Goal: Information Seeking & Learning: Understand process/instructions

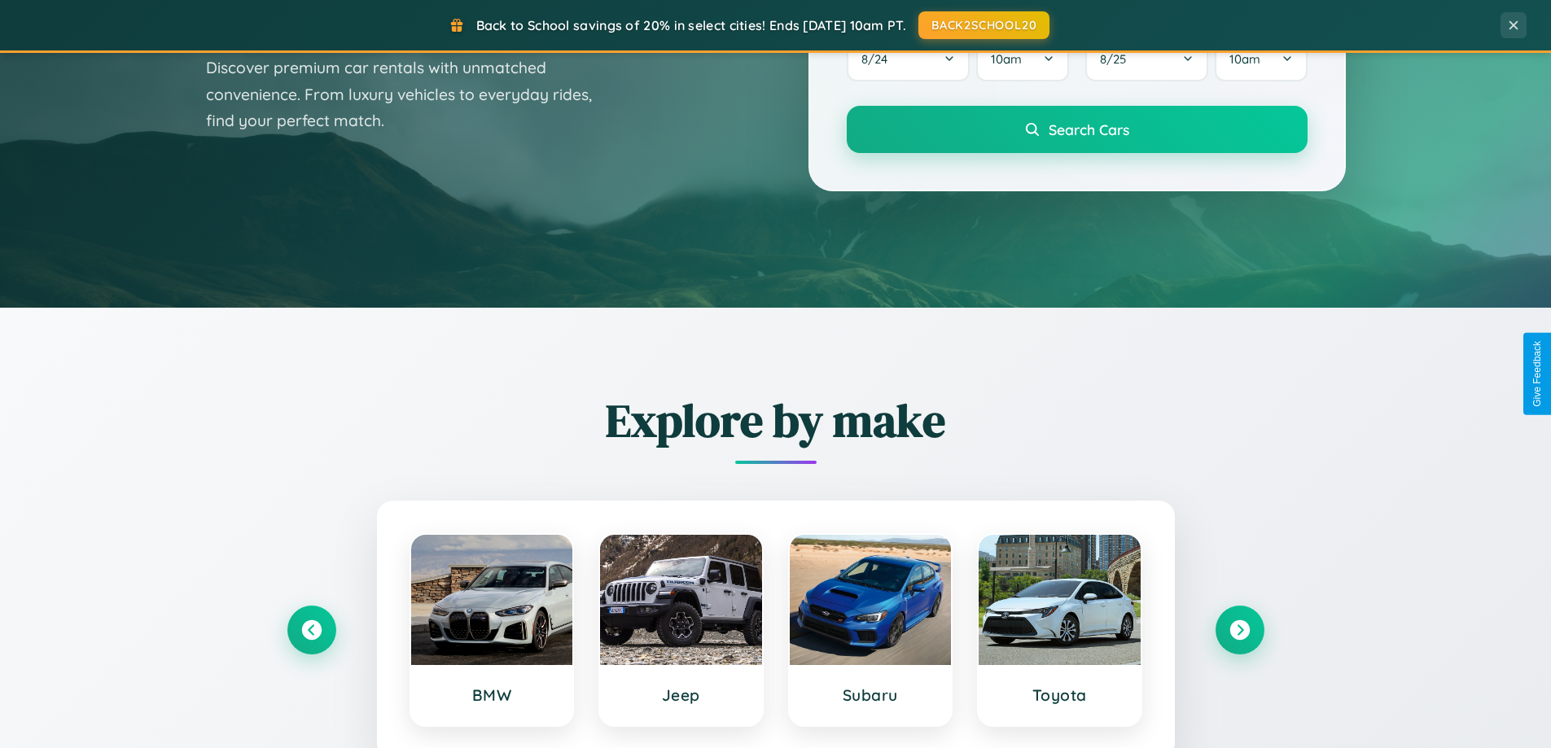
scroll to position [3132, 0]
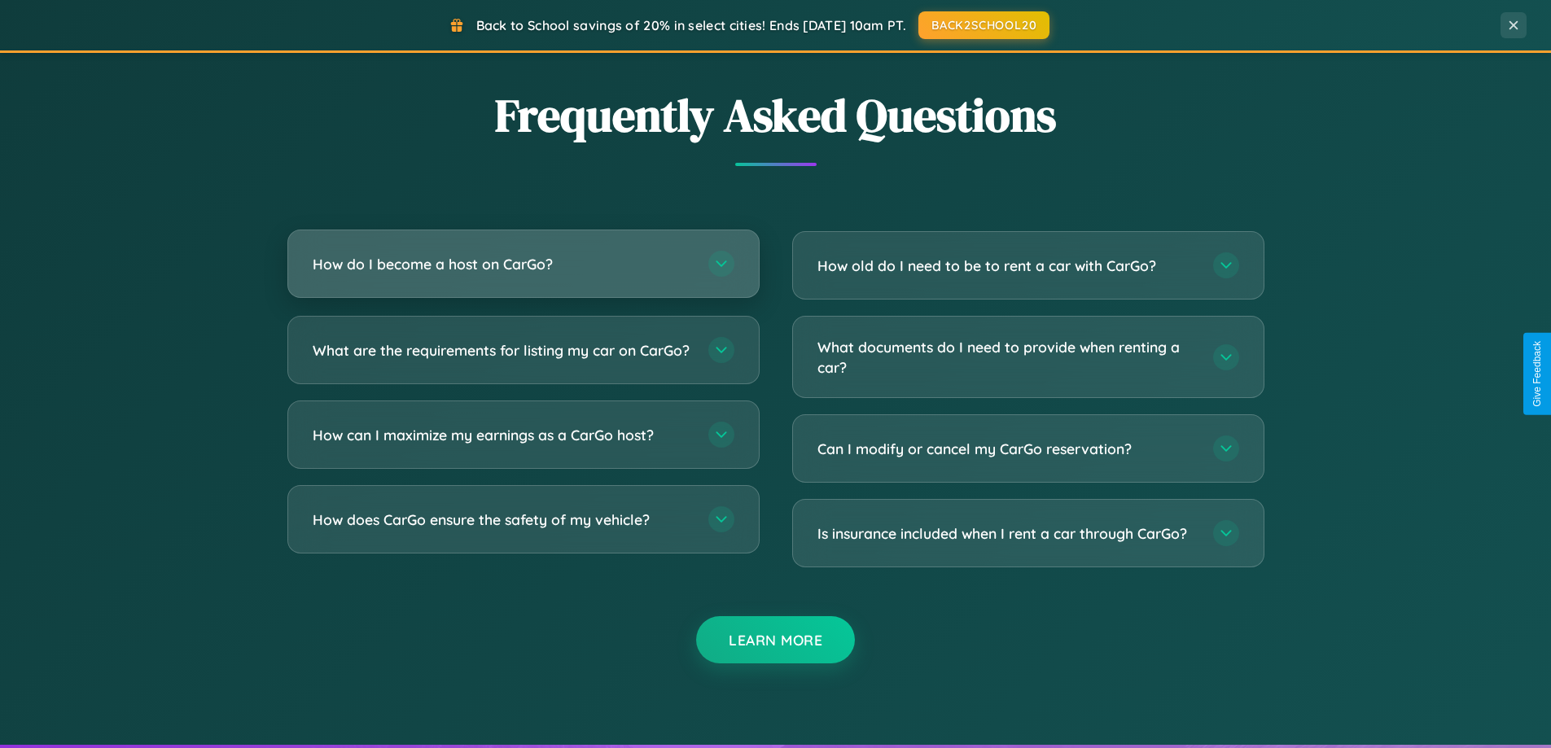
click at [523, 264] on h3 "How do I become a host on CarGo?" at bounding box center [502, 264] width 379 height 20
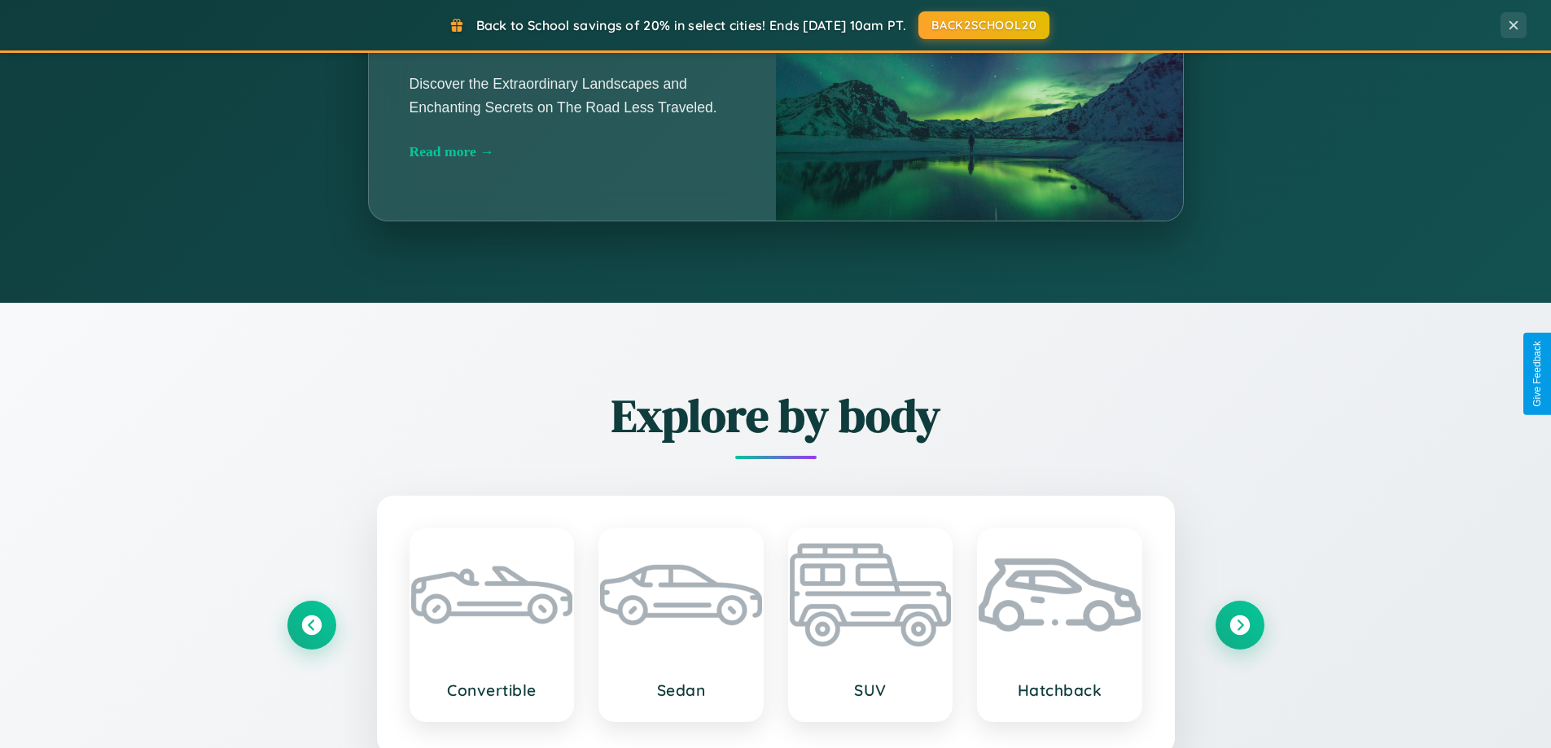
scroll to position [1120, 0]
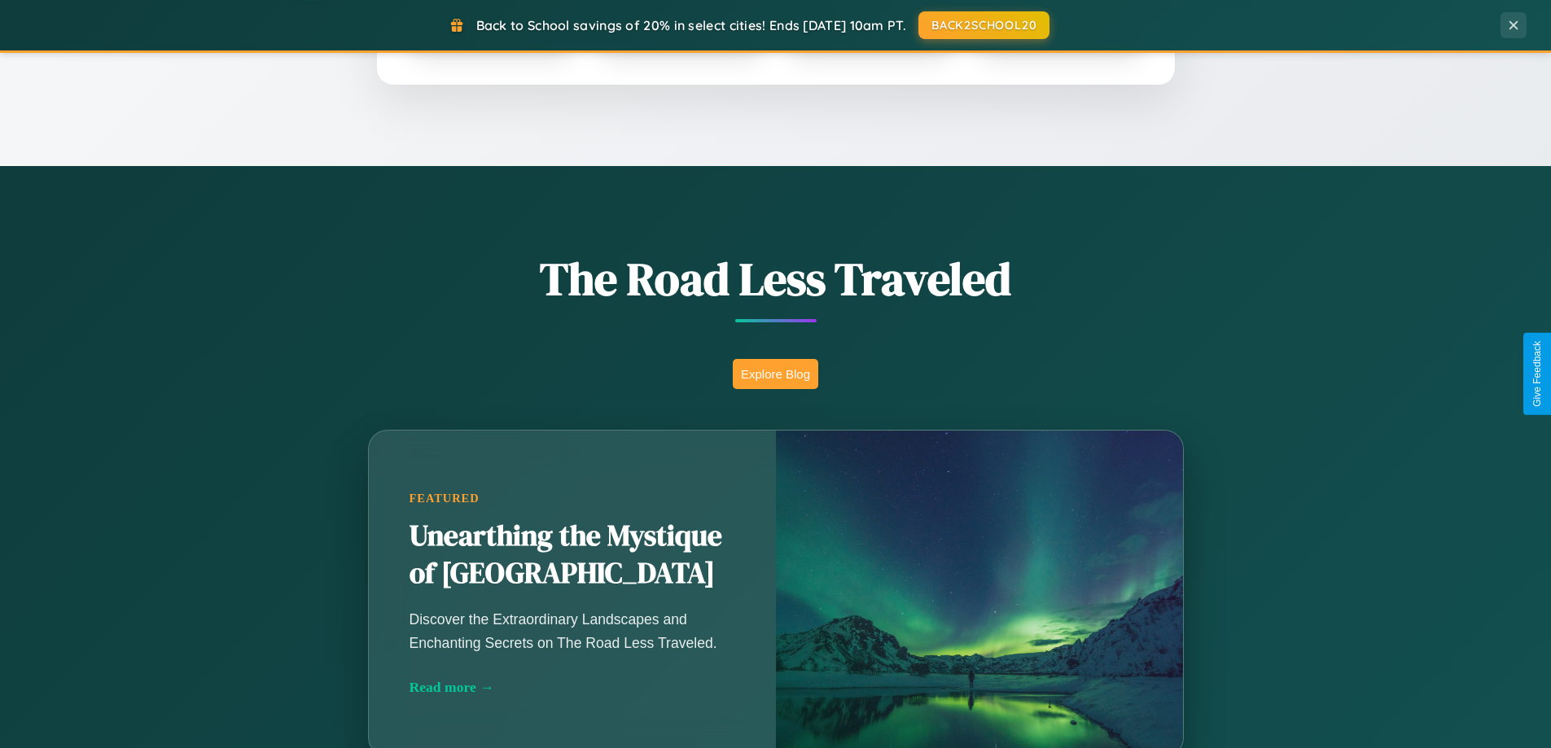
click at [775, 374] on button "Explore Blog" at bounding box center [775, 374] width 85 height 30
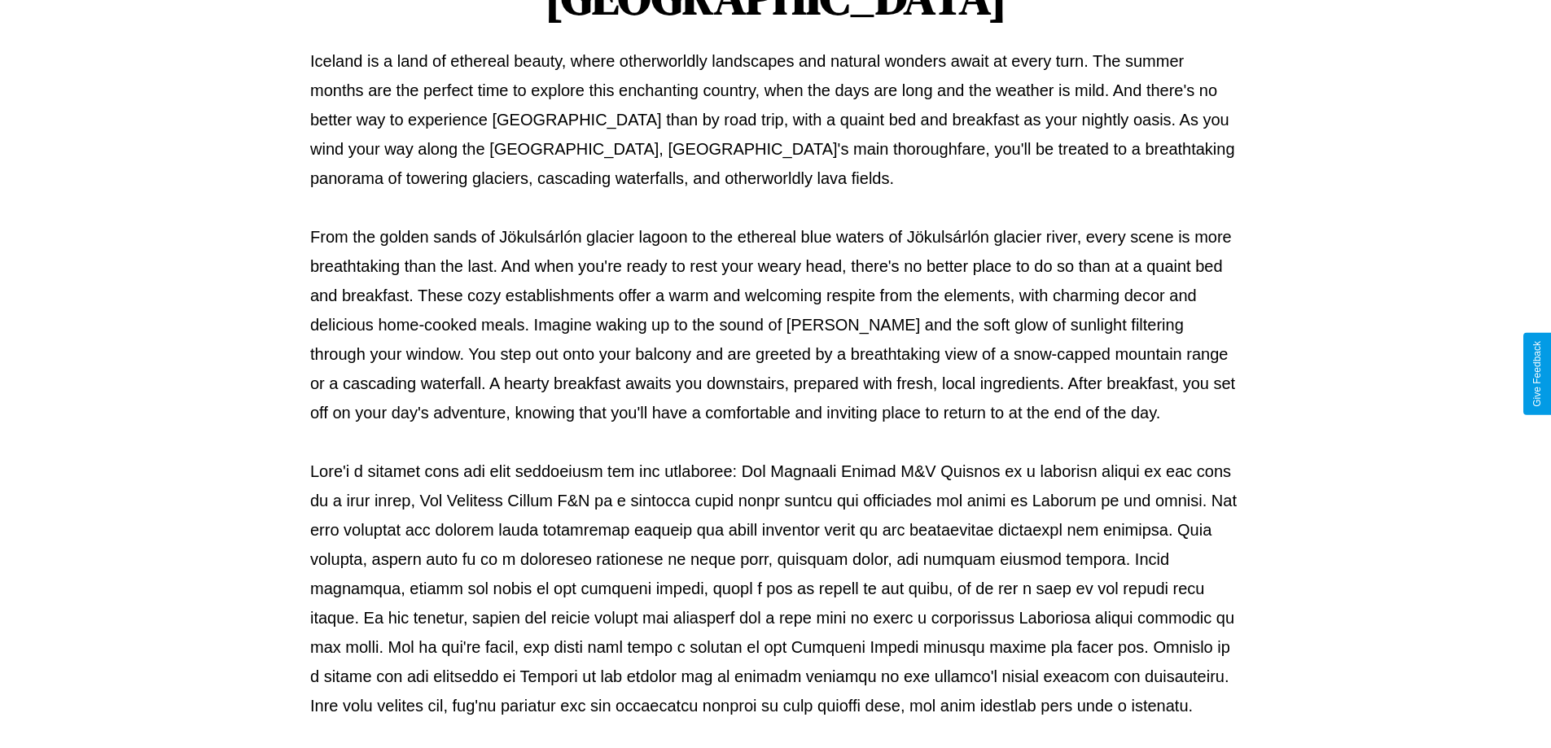
scroll to position [527, 0]
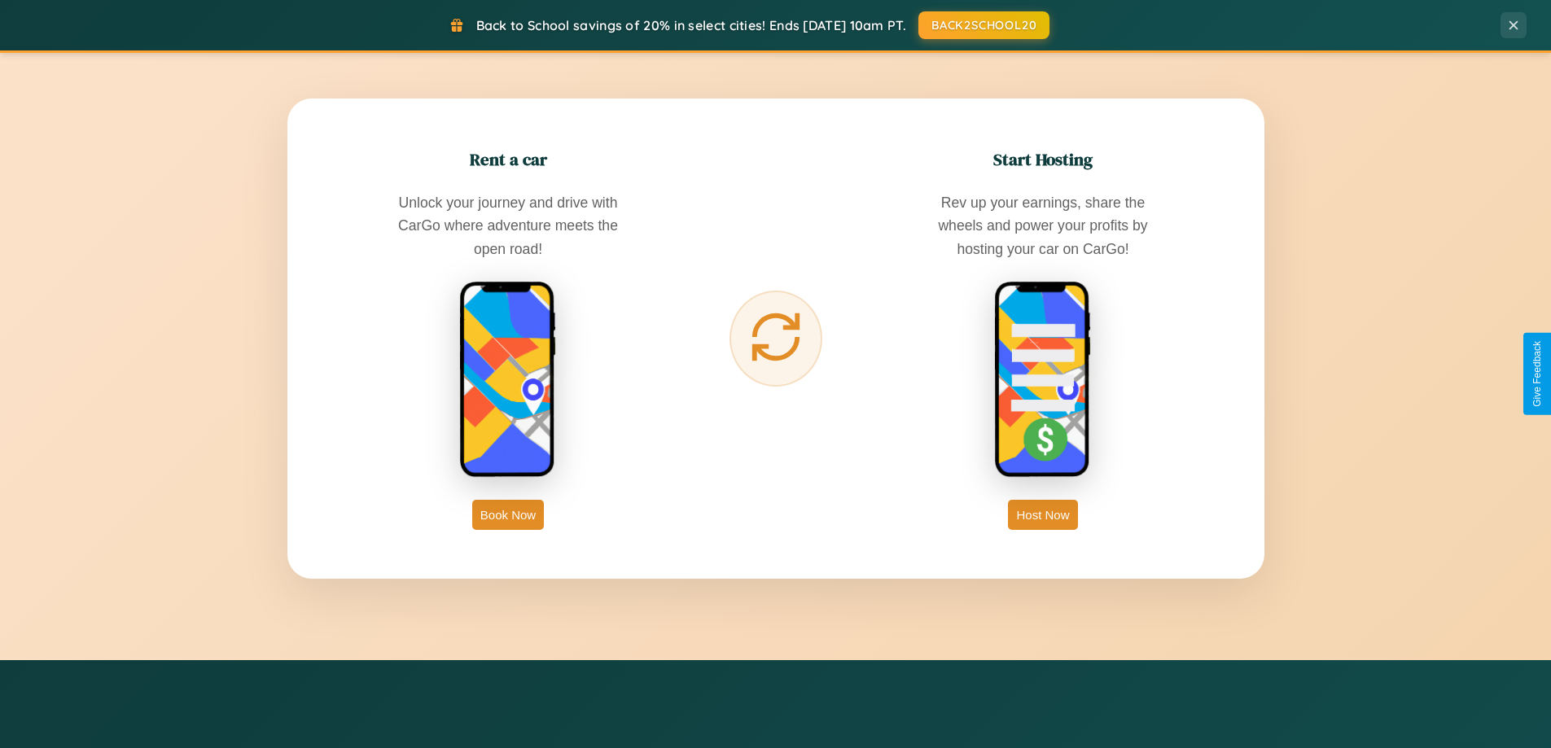
scroll to position [2615, 0]
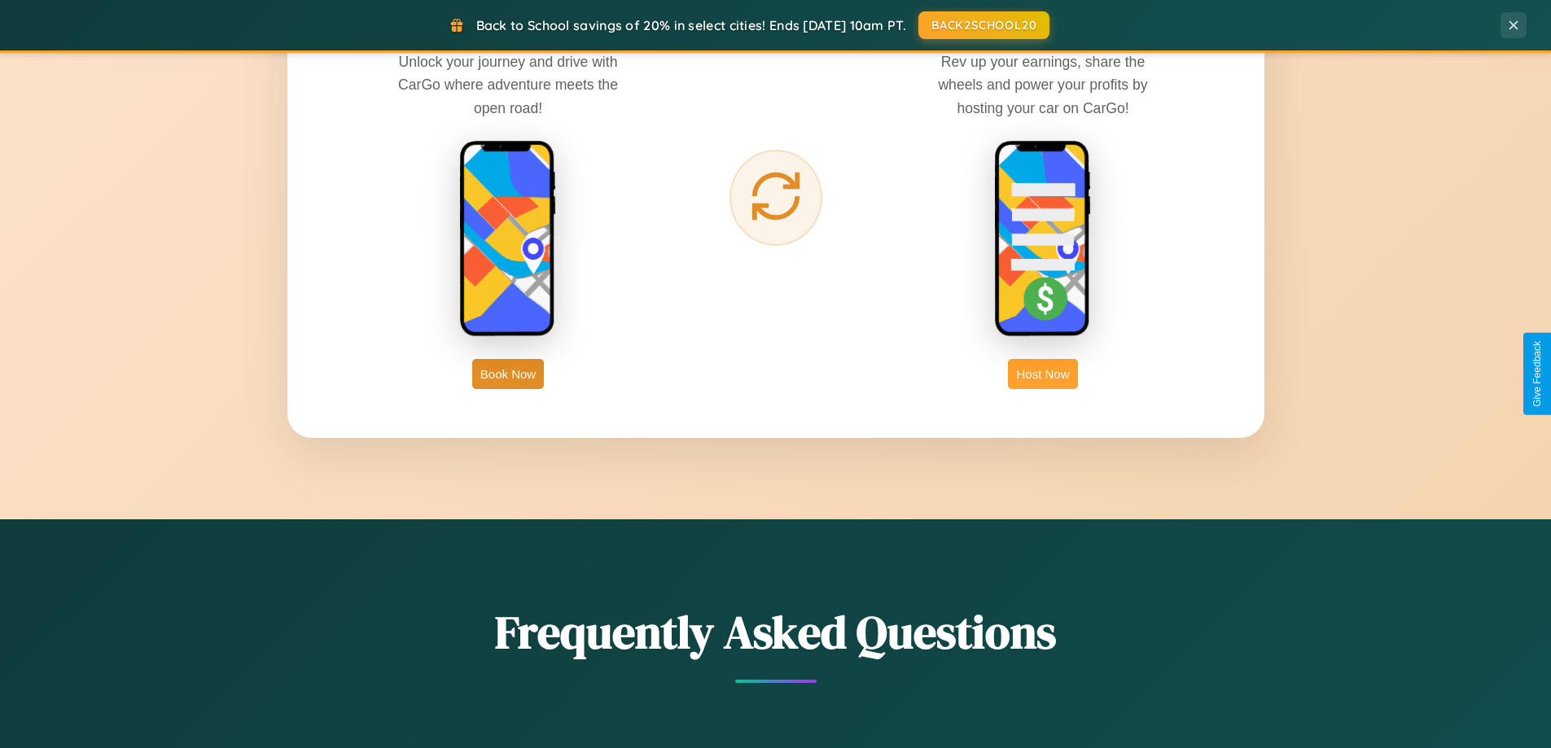
click at [1043, 374] on button "Host Now" at bounding box center [1042, 374] width 69 height 30
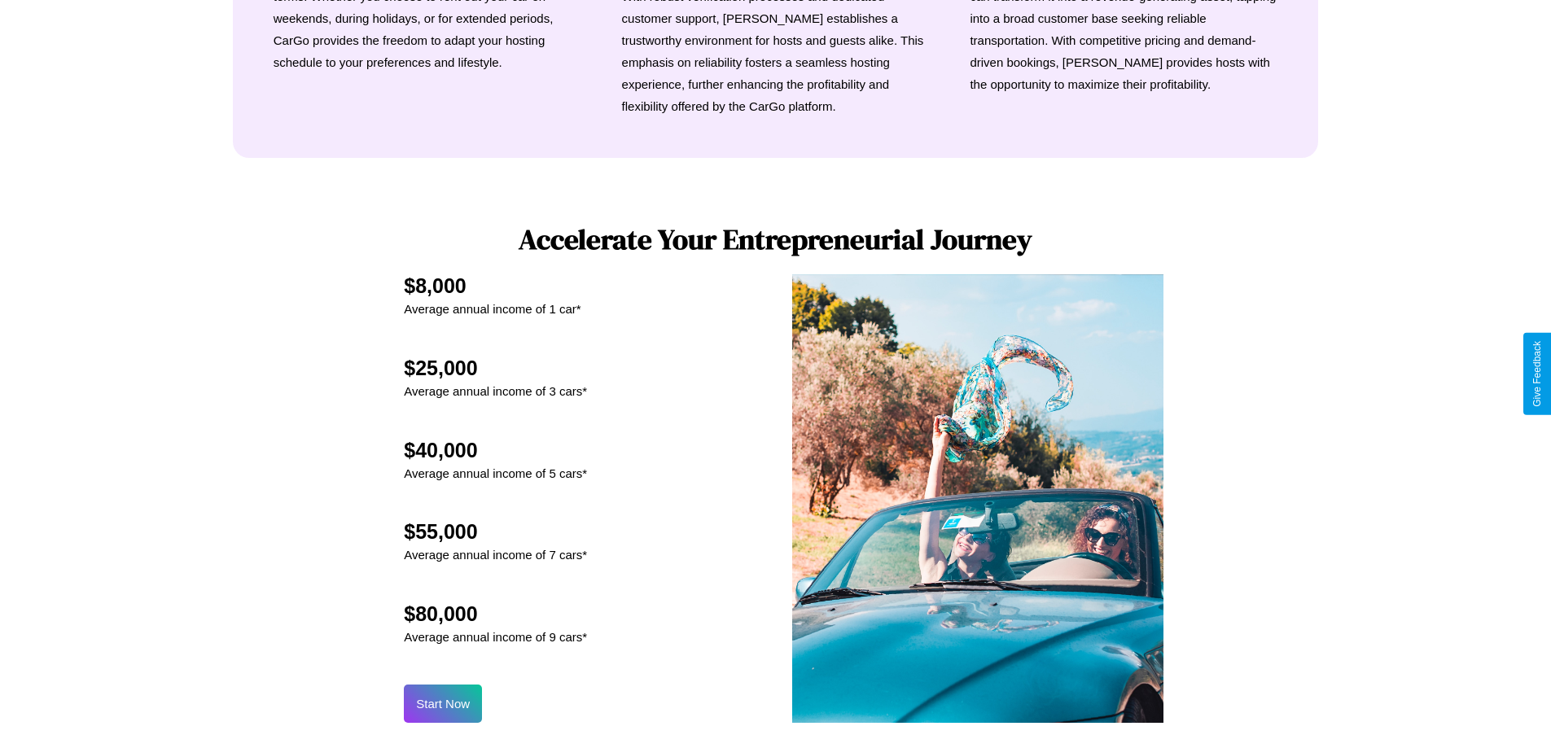
scroll to position [2200, 0]
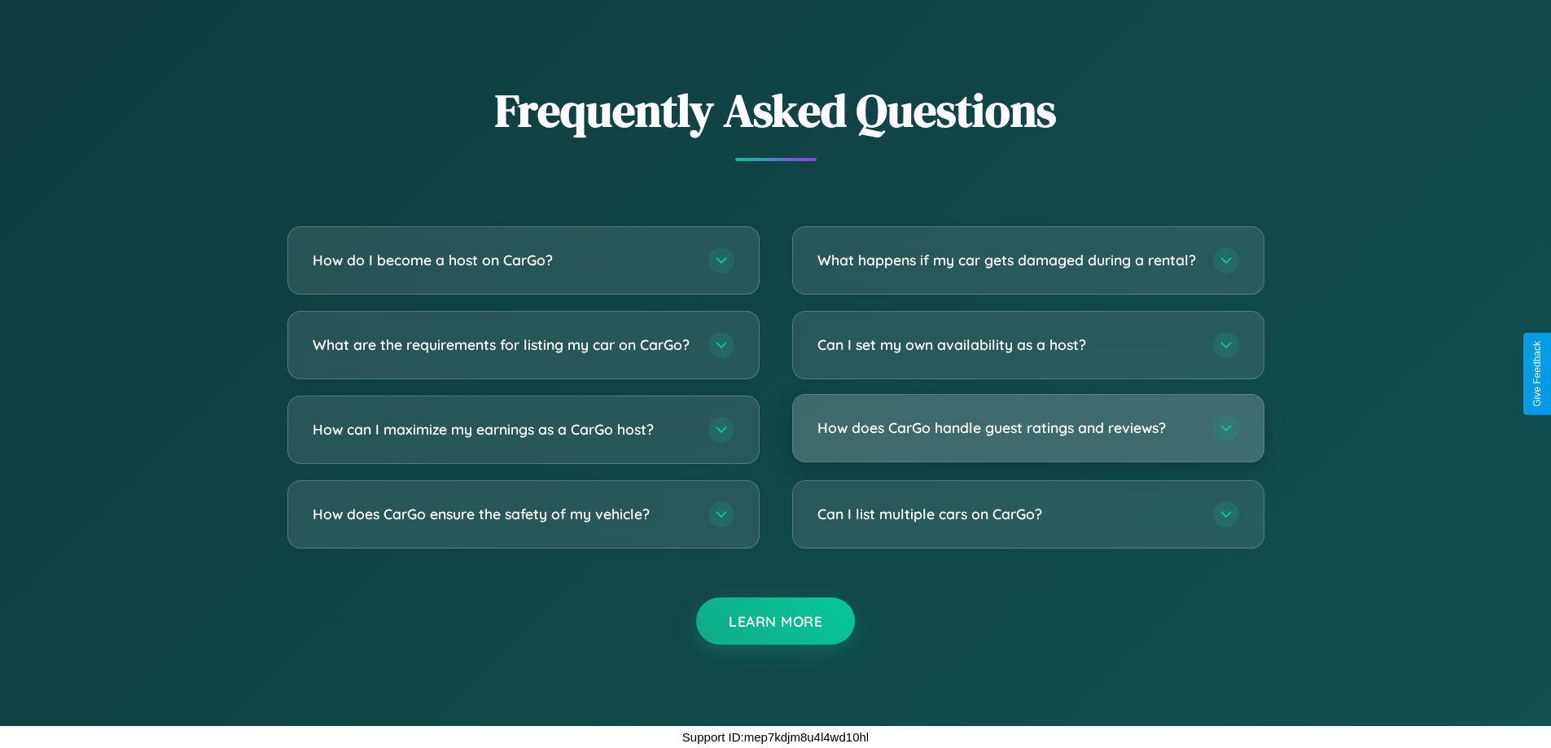
click at [1027, 428] on h3 "How does CarGo handle guest ratings and reviews?" at bounding box center [1006, 428] width 379 height 20
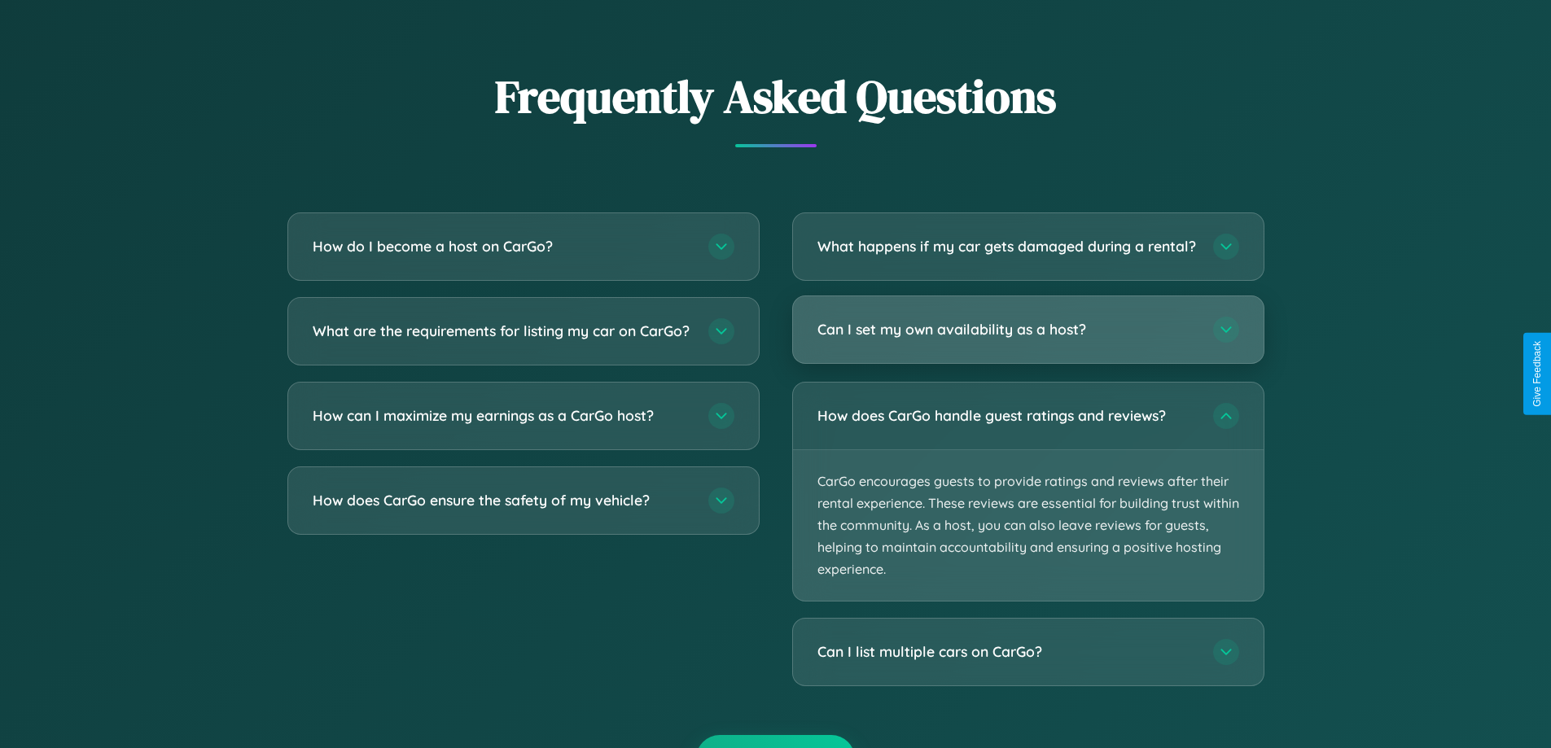
click at [1027, 339] on h3 "Can I set my own availability as a host?" at bounding box center [1006, 329] width 379 height 20
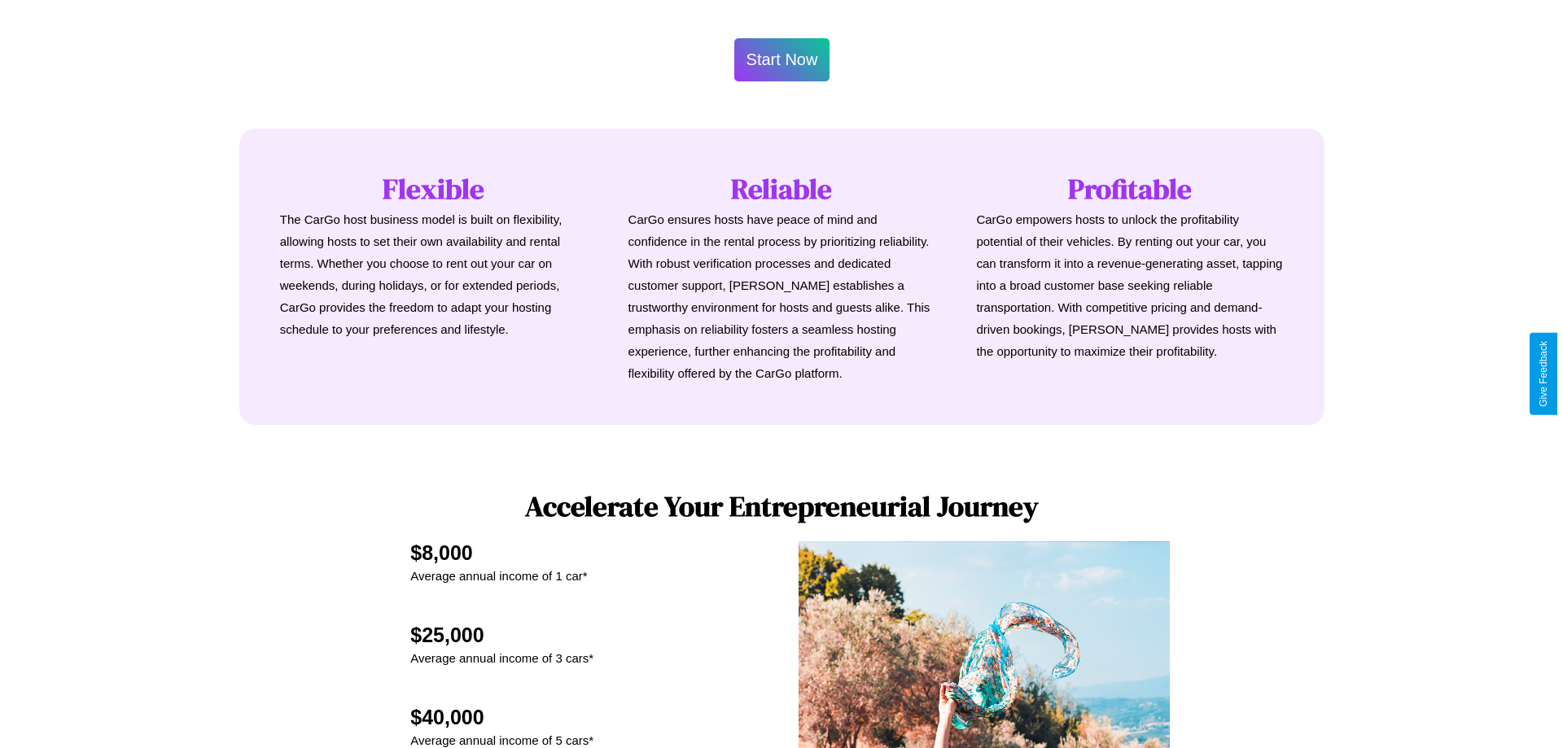
scroll to position [0, 0]
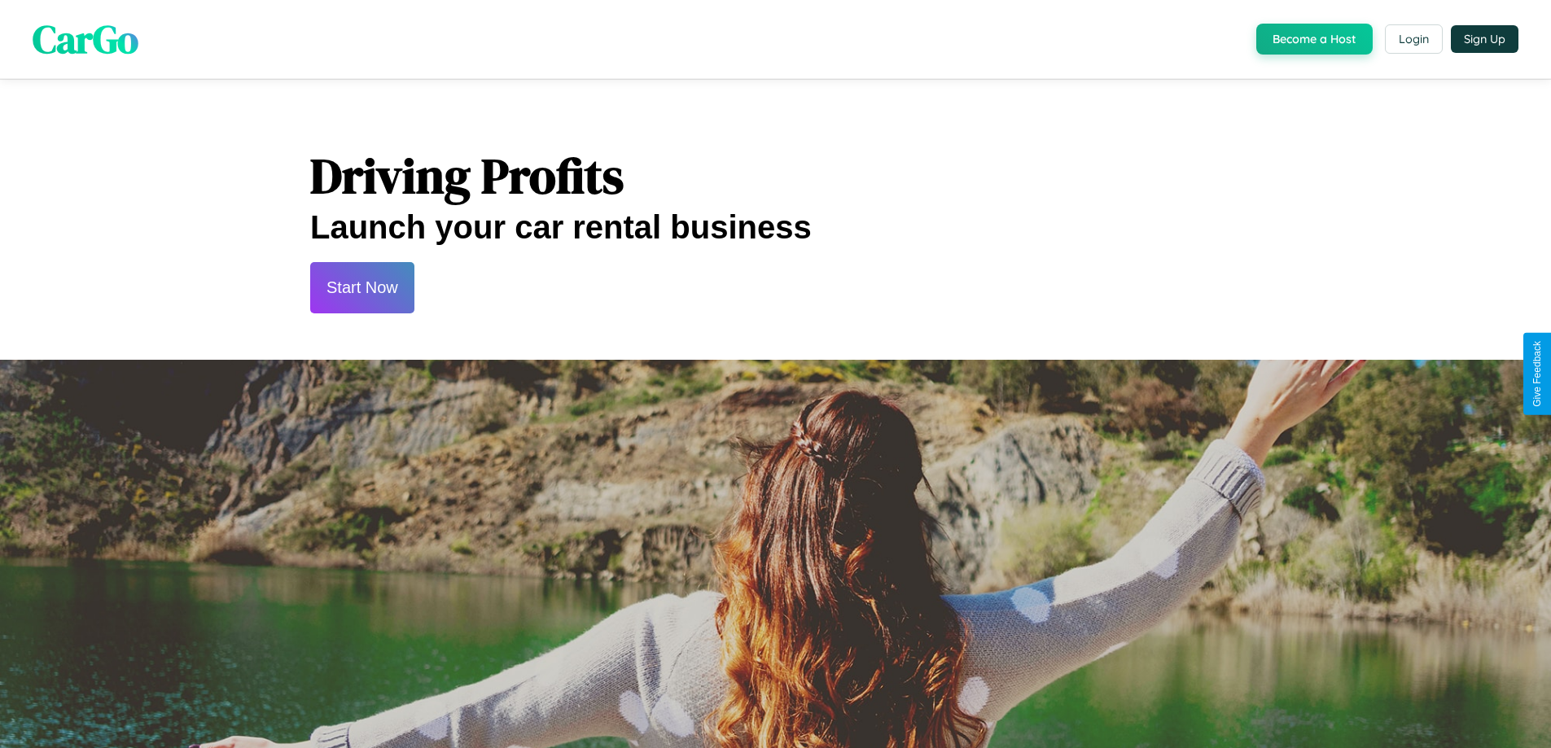
click at [361, 287] on button "Start Now" at bounding box center [362, 287] width 104 height 51
